Goal: Find specific page/section: Find specific page/section

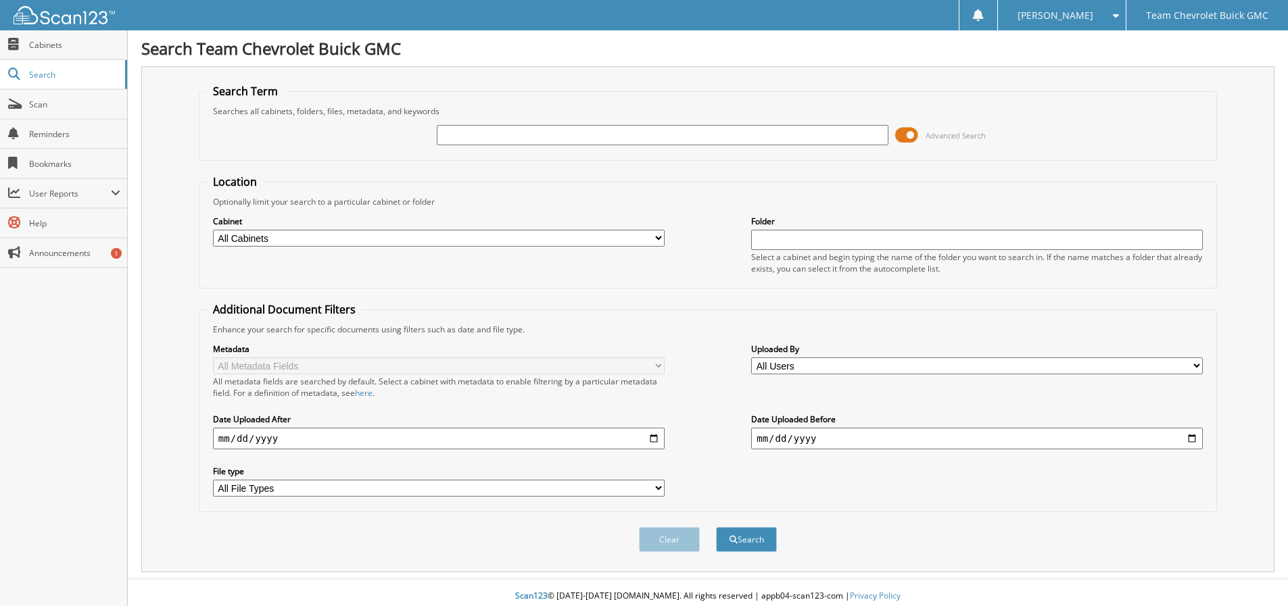
click at [509, 128] on input "text" at bounding box center [663, 135] width 452 height 20
type input "[PERSON_NAME]"
click at [553, 137] on input "text" at bounding box center [663, 135] width 452 height 20
type input "marie herrera"
click at [716, 527] on button "Search" at bounding box center [746, 539] width 61 height 25
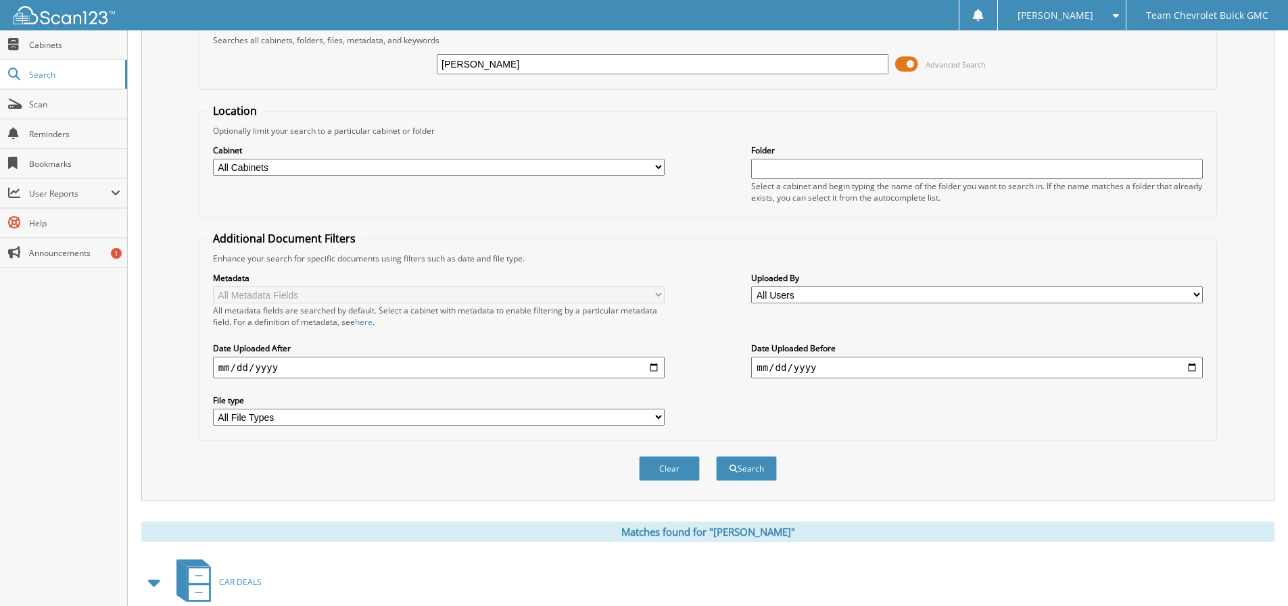
scroll to position [149, 0]
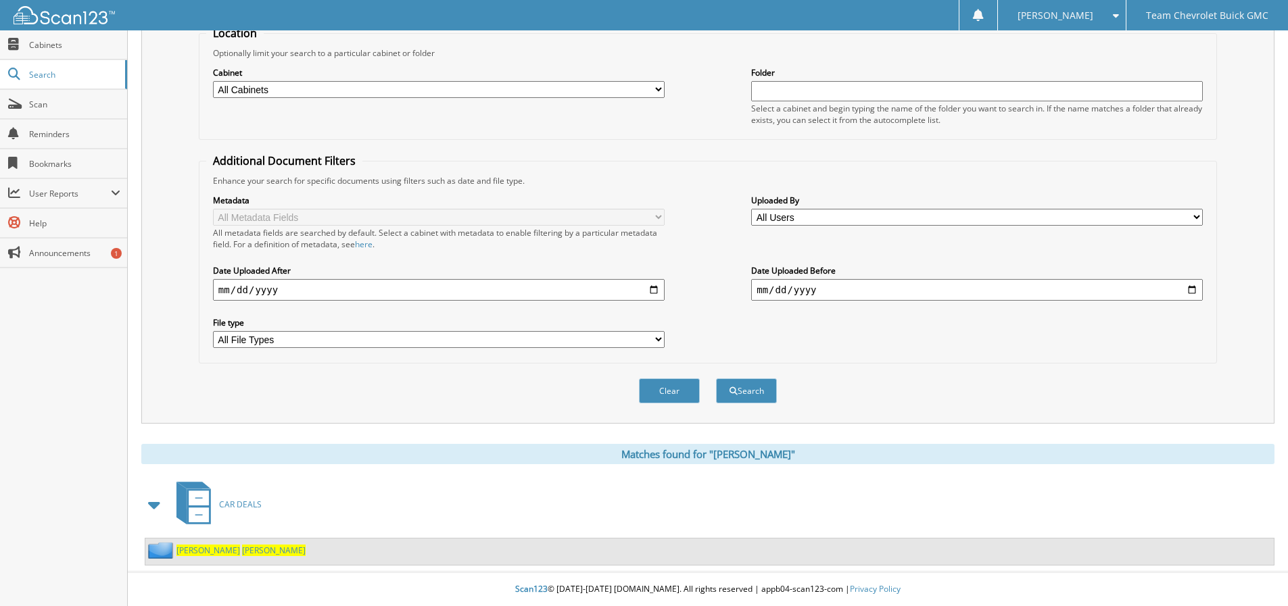
click at [242, 547] on span "[PERSON_NAME]" at bounding box center [274, 550] width 64 height 11
